Goal: Download file/media

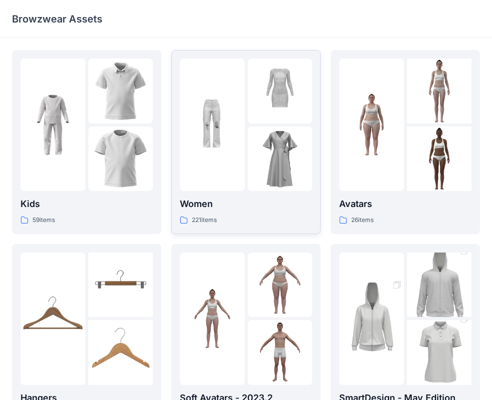
click at [235, 159] on div at bounding box center [212, 124] width 65 height 132
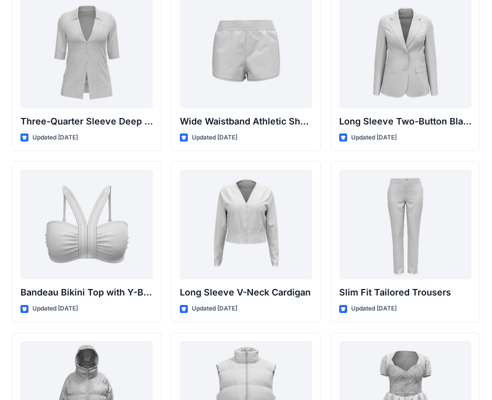
scroll to position [916, 0]
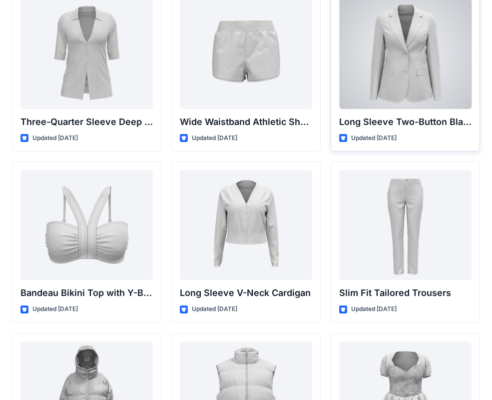
click at [410, 66] on div at bounding box center [405, 54] width 132 height 110
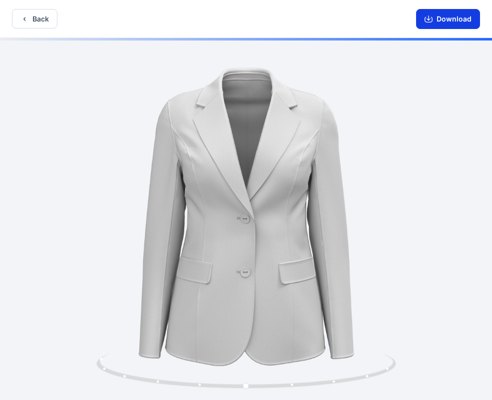
click at [463, 19] on button "Download" at bounding box center [448, 19] width 64 height 20
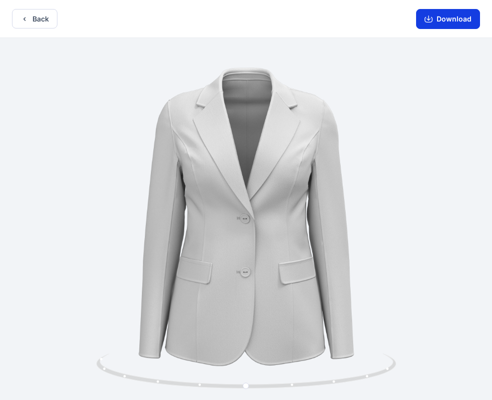
click at [460, 19] on button "Download" at bounding box center [448, 19] width 64 height 20
click at [38, 18] on button "Back" at bounding box center [34, 18] width 45 height 19
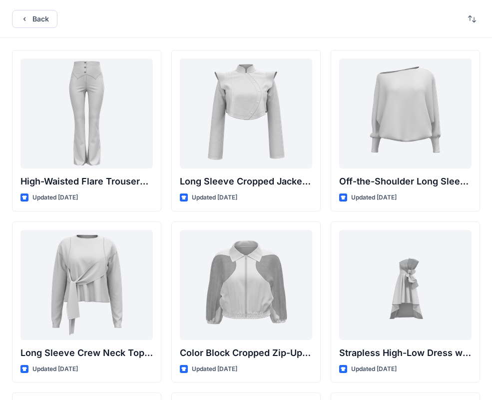
click at [38, 18] on button "Back" at bounding box center [34, 19] width 45 height 18
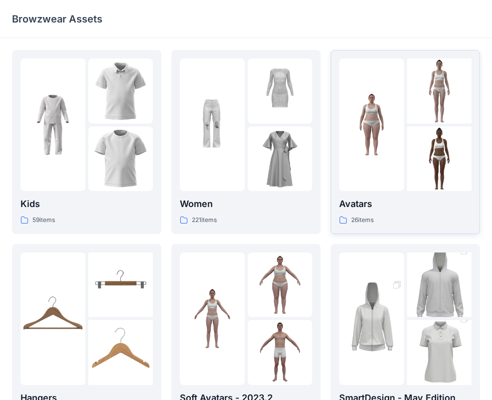
click at [410, 110] on img at bounding box center [439, 90] width 65 height 65
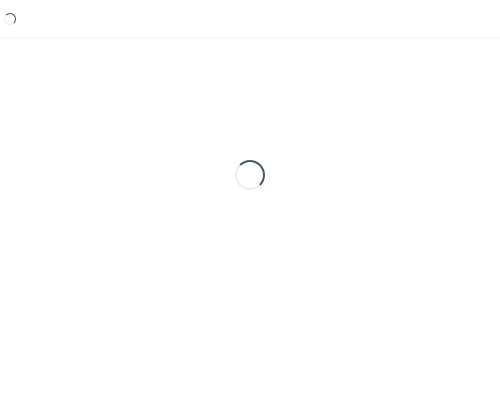
click at [410, 110] on div "Loading..." at bounding box center [250, 175] width 476 height 250
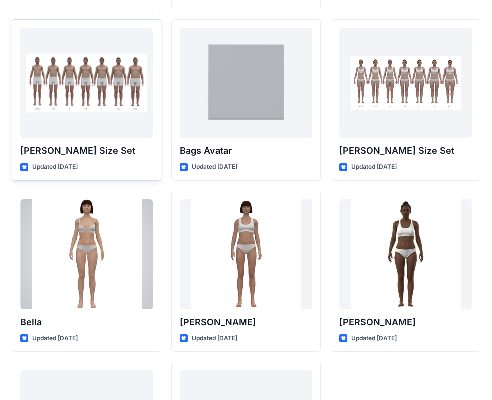
scroll to position [1193, 0]
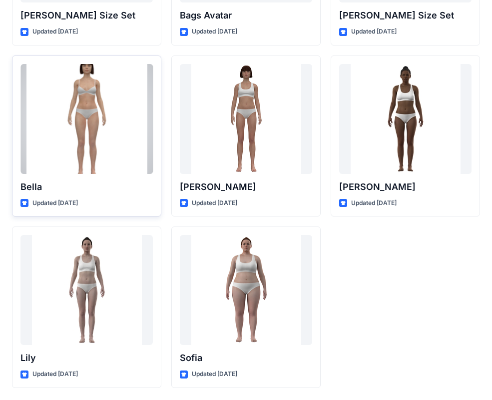
click at [86, 158] on div at bounding box center [86, 119] width 132 height 110
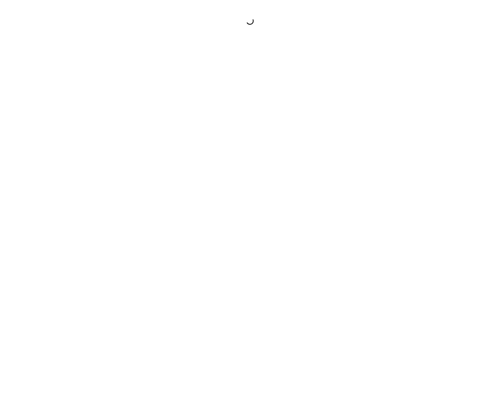
click at [86, 158] on div at bounding box center [250, 200] width 500 height 400
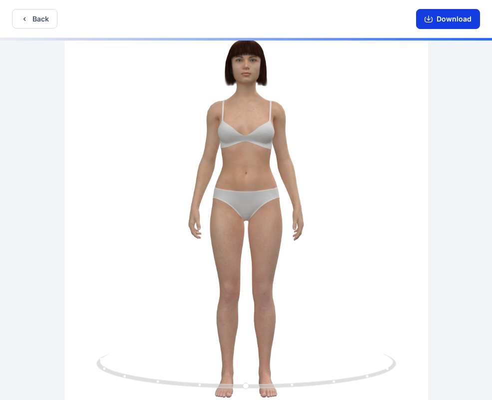
click at [459, 17] on button "Download" at bounding box center [448, 19] width 64 height 20
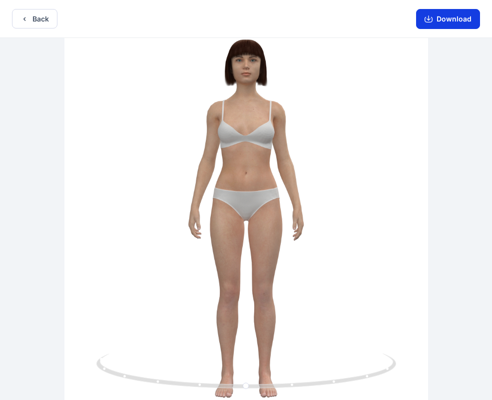
click at [455, 9] on button "Download" at bounding box center [448, 19] width 64 height 20
click at [448, 17] on button "Download" at bounding box center [448, 19] width 64 height 20
click at [38, 23] on button "Back" at bounding box center [34, 18] width 45 height 19
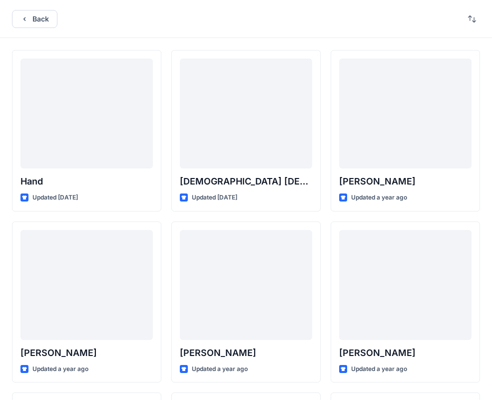
scroll to position [1193, 0]
